Goal: Check status: Check status

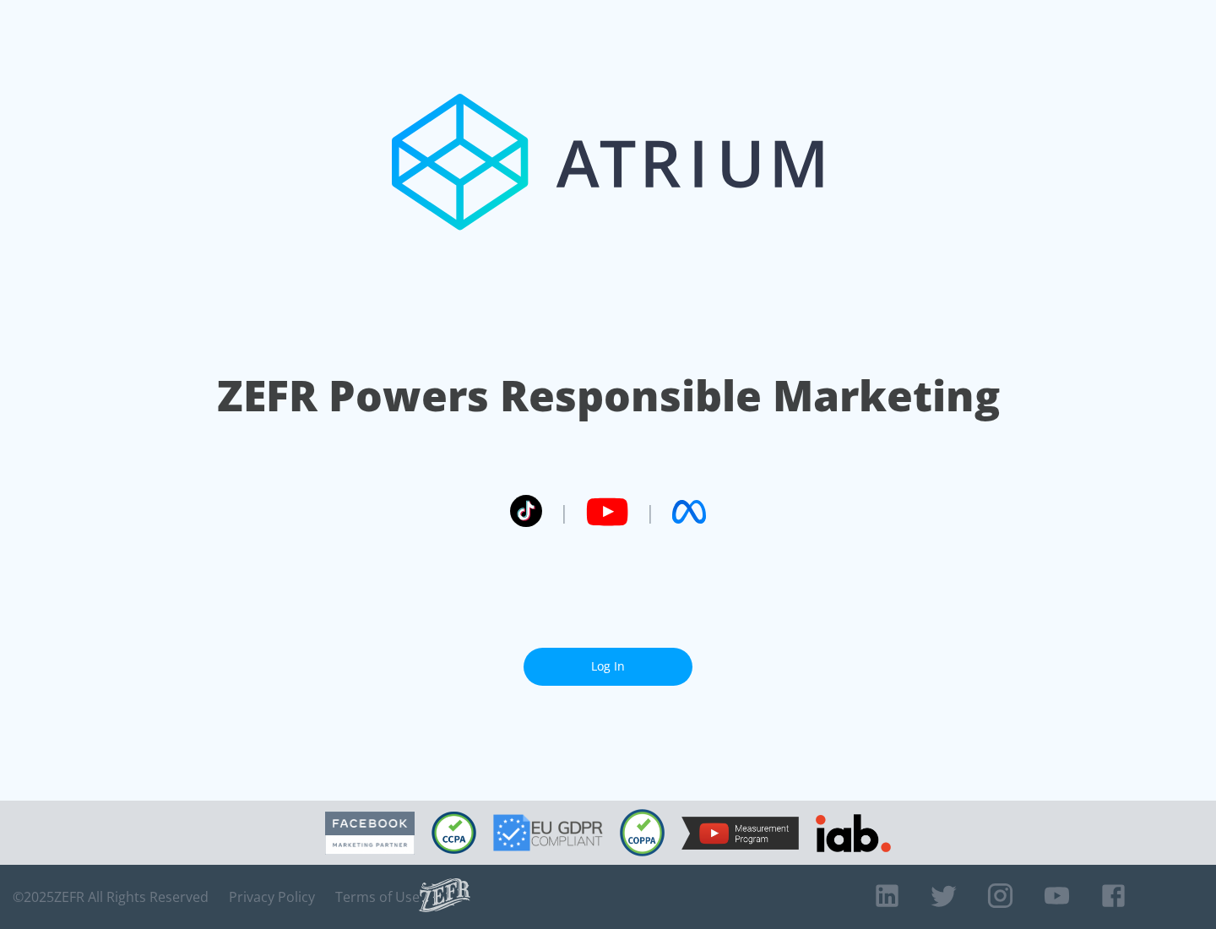
click at [608, 666] on link "Log In" at bounding box center [608, 667] width 169 height 38
